Goal: Contribute content

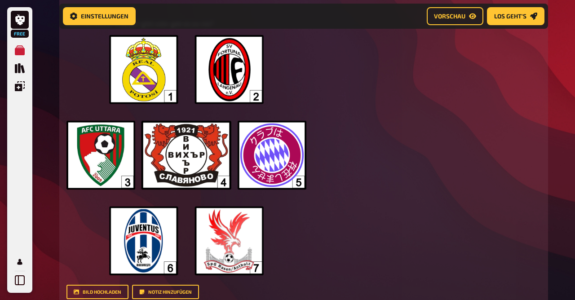
scroll to position [304, 0]
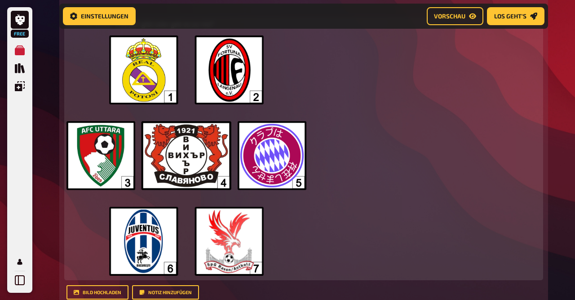
click at [258, 141] on img at bounding box center [186, 155] width 240 height 240
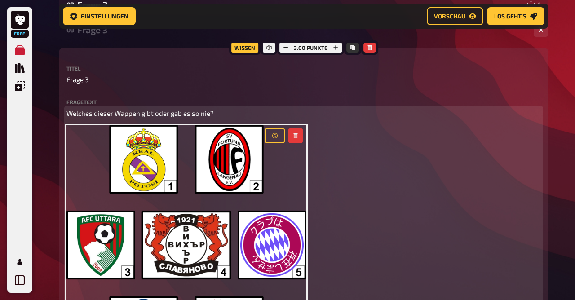
scroll to position [213, 0]
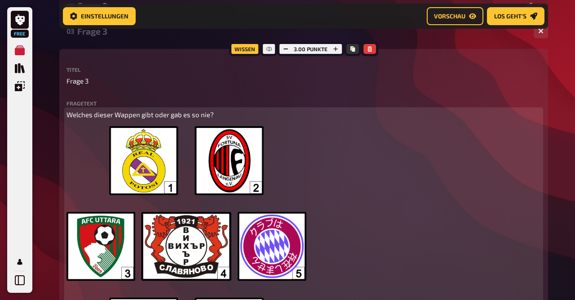
click at [297, 135] on icon "button" at bounding box center [296, 136] width 4 height 5
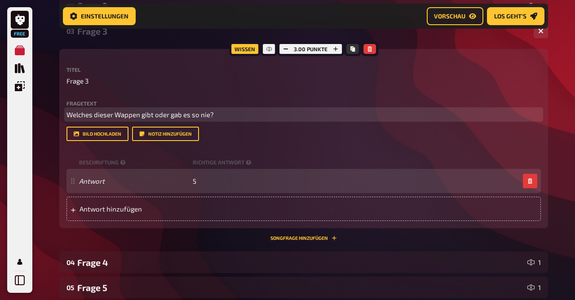
scroll to position [225, 0]
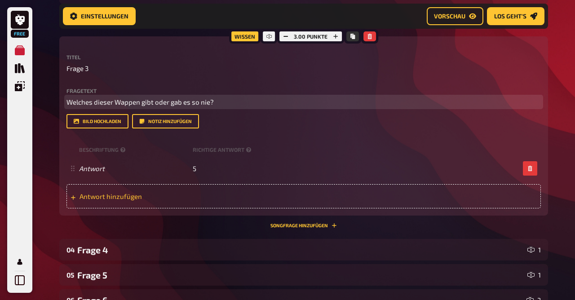
click at [114, 204] on div "Antwort hinzufügen" at bounding box center [303, 196] width 474 height 24
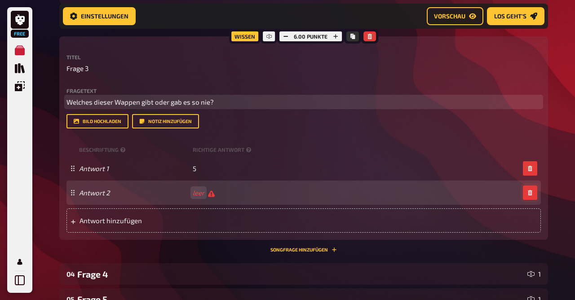
click at [534, 193] on button "button" at bounding box center [530, 192] width 14 height 14
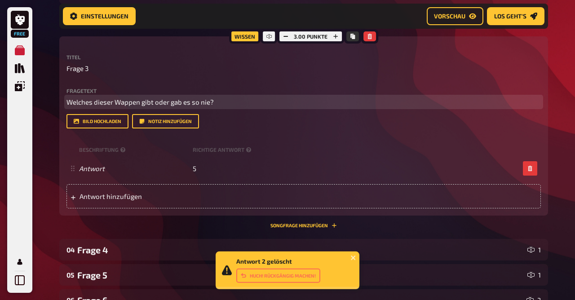
click at [223, 103] on p "Welches dieser Wappen gibt oder gab es so nie?" at bounding box center [303, 102] width 474 height 10
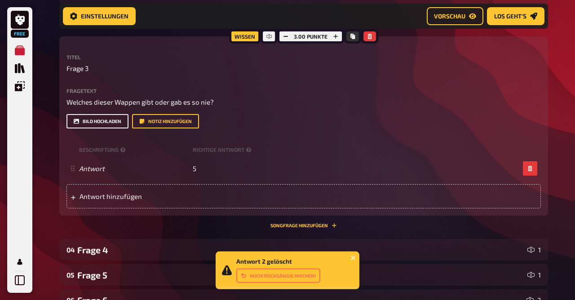
click at [97, 124] on button "Bild hochladen" at bounding box center [97, 121] width 62 height 14
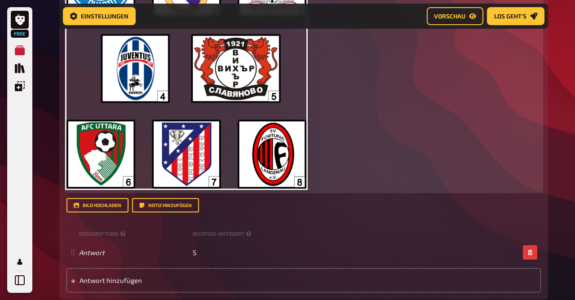
scroll to position [391, 0]
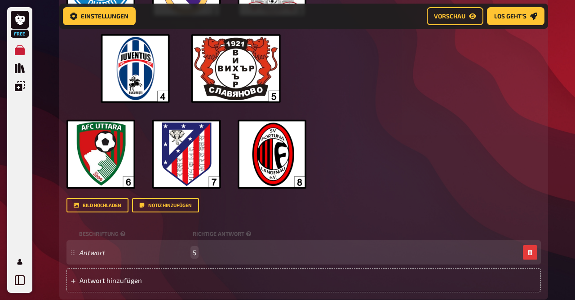
click at [195, 251] on span "5" at bounding box center [195, 252] width 4 height 8
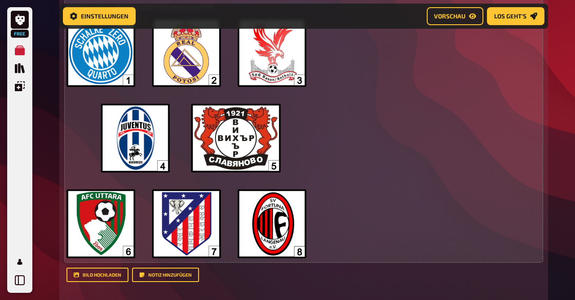
scroll to position [310, 0]
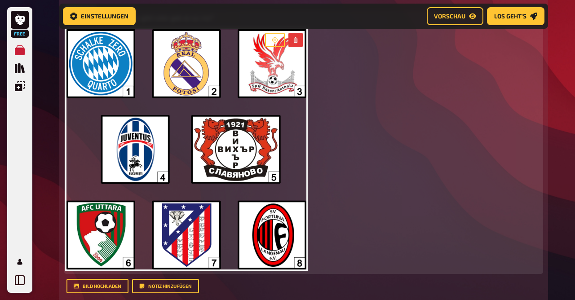
click at [209, 121] on img at bounding box center [186, 149] width 240 height 240
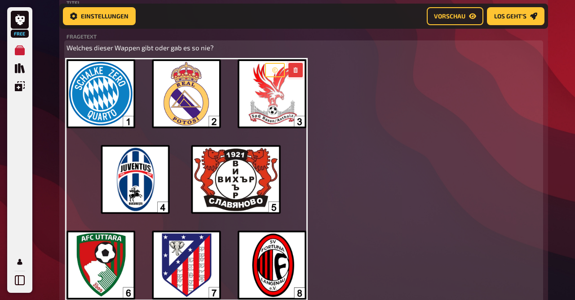
click at [301, 69] on button "button" at bounding box center [295, 70] width 14 height 14
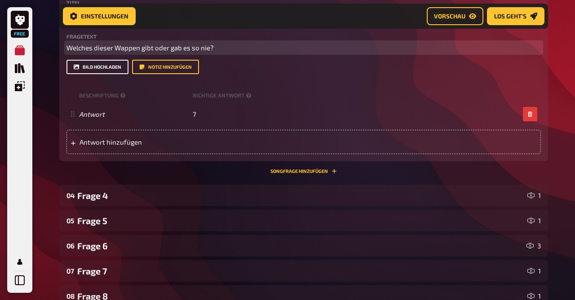
click at [115, 62] on button "Bild hochladen" at bounding box center [97, 67] width 62 height 14
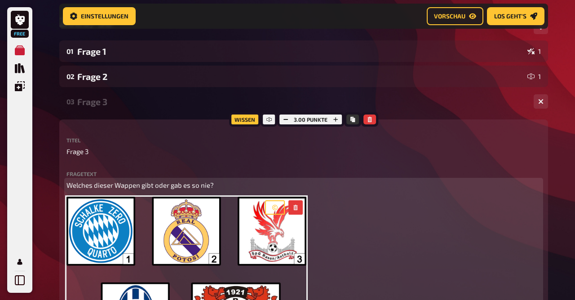
scroll to position [142, 0]
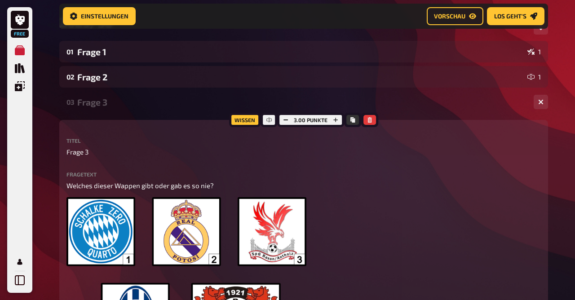
click at [110, 99] on div "Frage 3" at bounding box center [301, 102] width 449 height 10
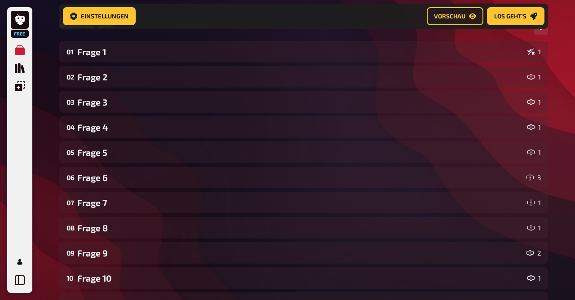
click at [110, 99] on div "Frage 3" at bounding box center [300, 102] width 446 height 10
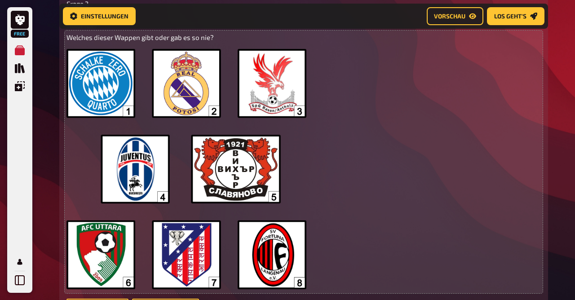
scroll to position [291, 0]
